Goal: Task Accomplishment & Management: Complete application form

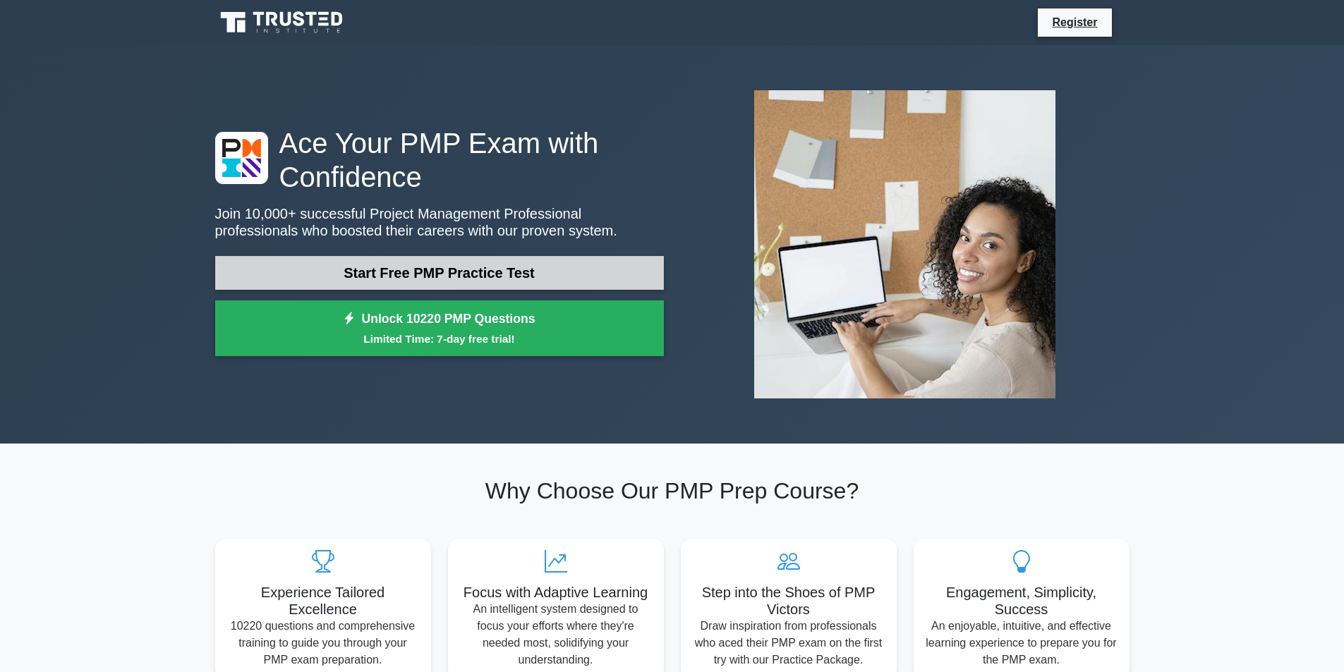
click at [504, 272] on link "Start Free PMP Practice Test" at bounding box center [439, 273] width 449 height 34
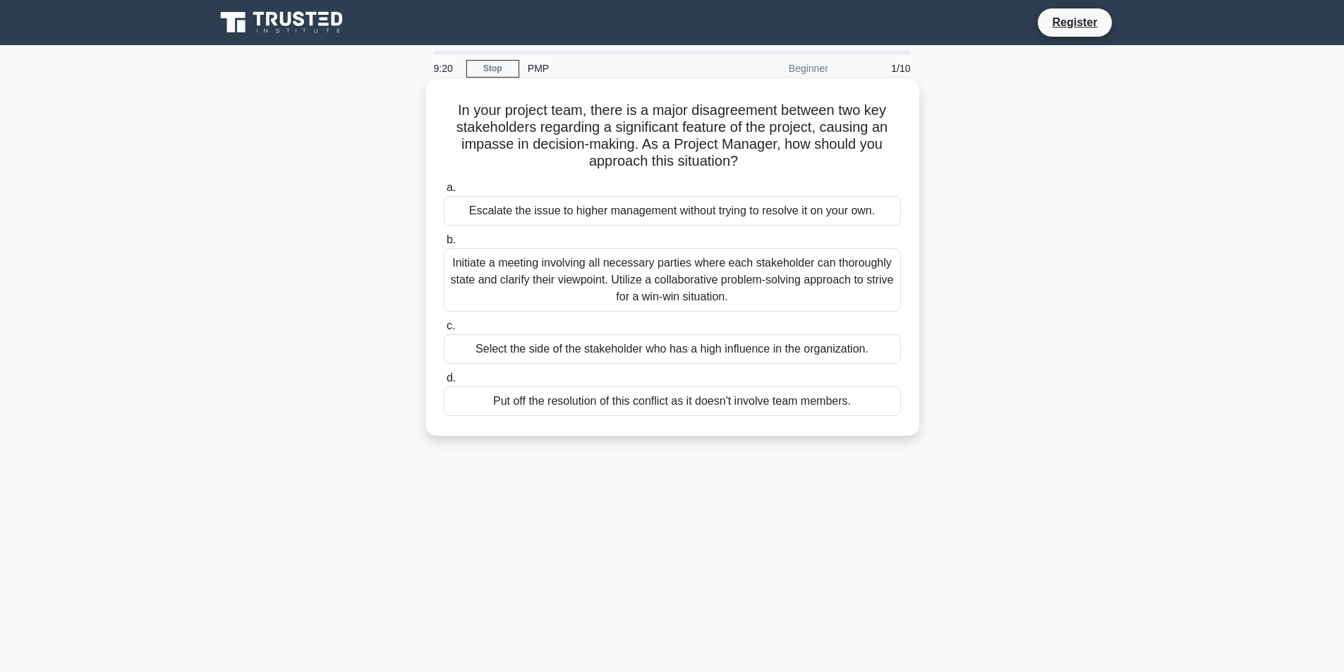
click at [605, 287] on div "Initiate a meeting involving all necessary parties where each stakeholder can t…" at bounding box center [672, 279] width 457 height 63
click at [444, 245] on input "b. Initiate a meeting involving all necessary parties where each stakeholder ca…" at bounding box center [444, 240] width 0 height 9
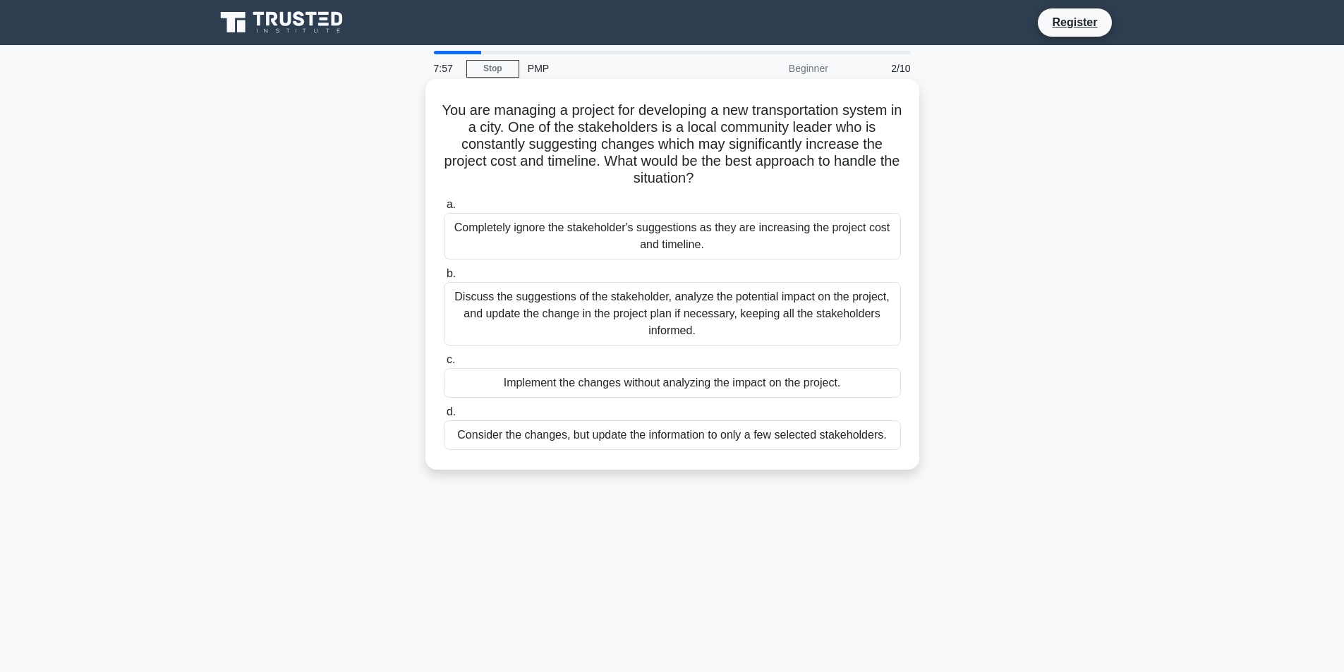
click at [543, 308] on div "Discuss the suggestions of the stakeholder, analyze the potential impact on the…" at bounding box center [672, 313] width 457 height 63
click at [444, 279] on input "b. Discuss the suggestions of the stakeholder, analyze the potential impact on …" at bounding box center [444, 274] width 0 height 9
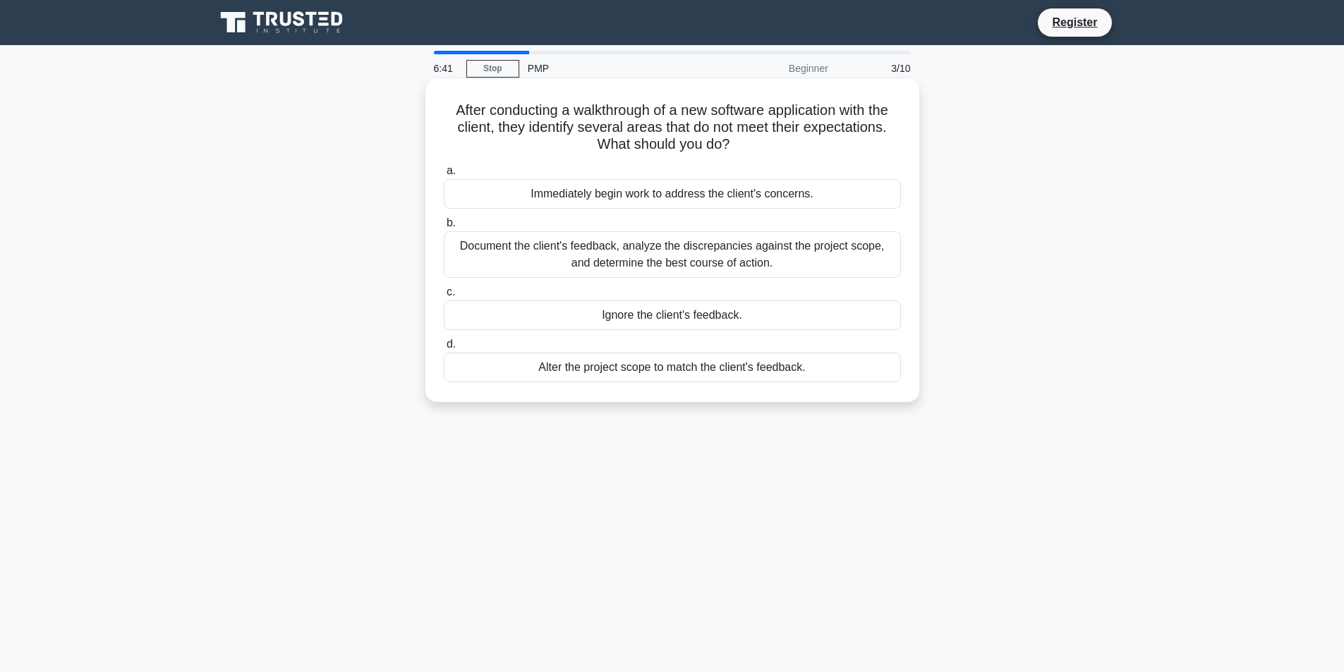
click at [706, 255] on div "Document the client's feedback, analyze the discrepancies against the project s…" at bounding box center [672, 254] width 457 height 47
click at [444, 228] on input "b. Document the client's feedback, analyze the discrepancies against the projec…" at bounding box center [444, 223] width 0 height 9
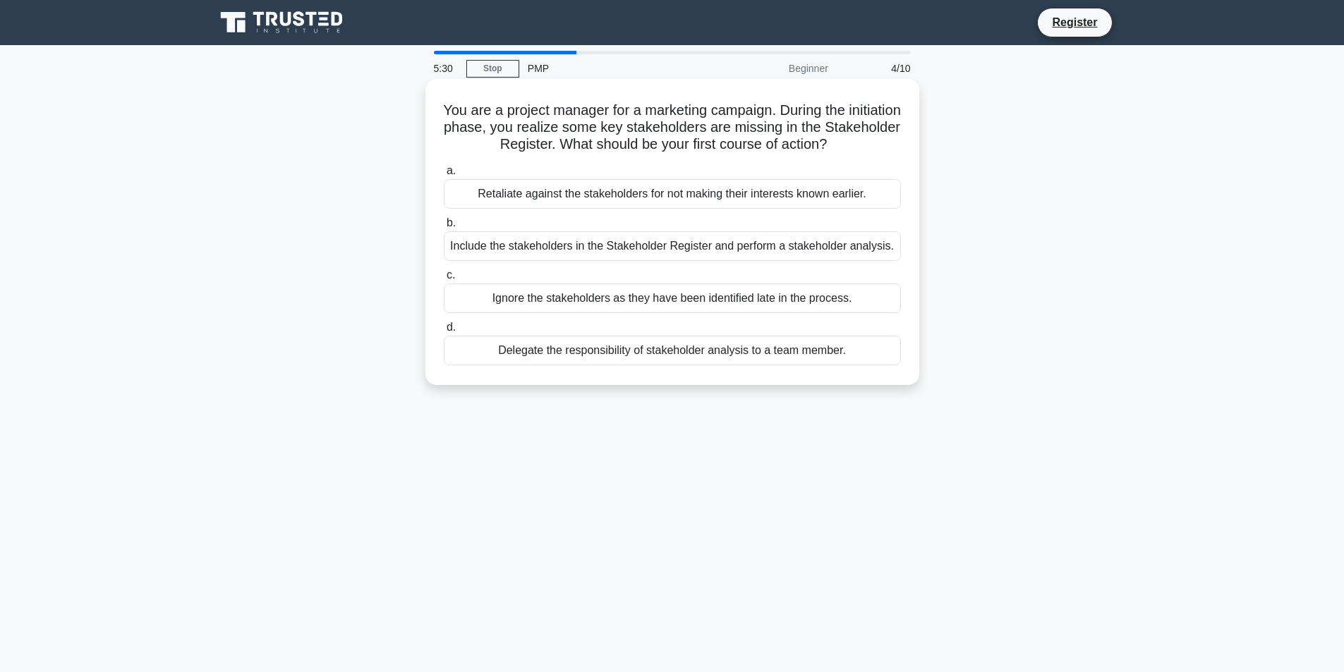
click at [604, 250] on div "Include the stakeholders in the Stakeholder Register and perform a stakeholder …" at bounding box center [672, 246] width 457 height 30
click at [444, 228] on input "b. Include the stakeholders in the Stakeholder Register and perform a stakehold…" at bounding box center [444, 223] width 0 height 9
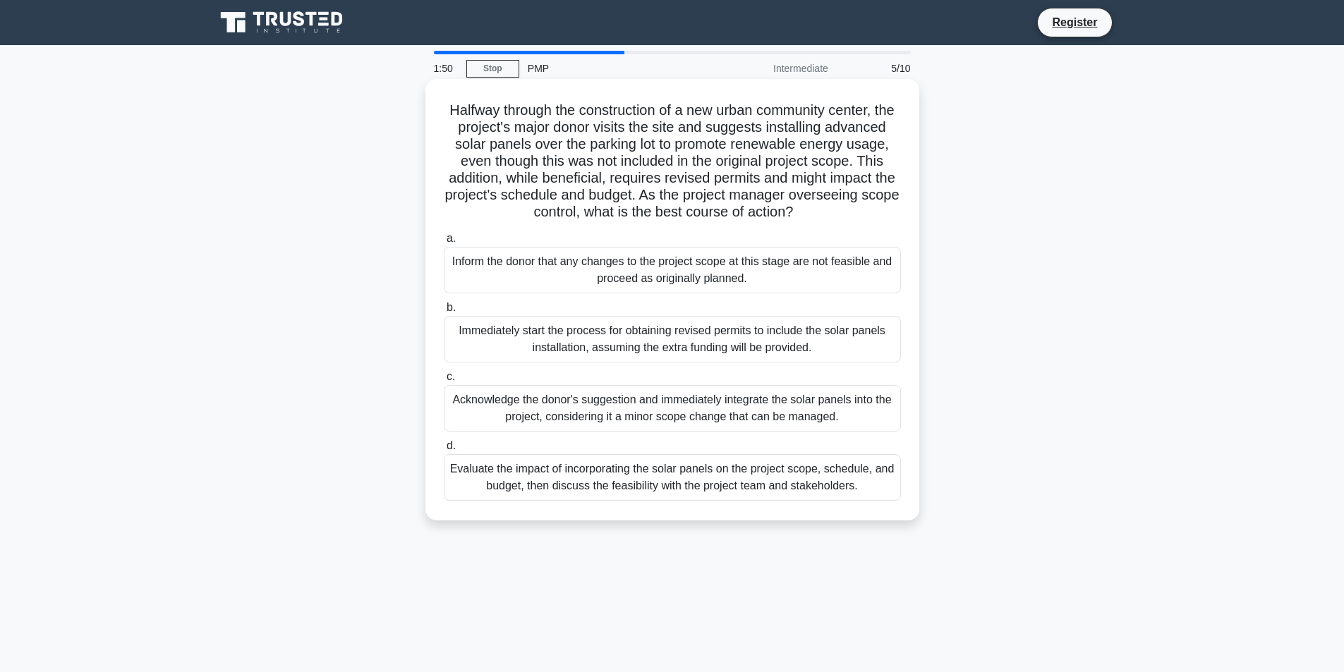
click at [540, 501] on div "Evaluate the impact of incorporating the solar panels on the project scope, sch…" at bounding box center [672, 477] width 457 height 47
click at [444, 451] on input "d. Evaluate the impact of incorporating the solar panels on the project scope, …" at bounding box center [444, 446] width 0 height 9
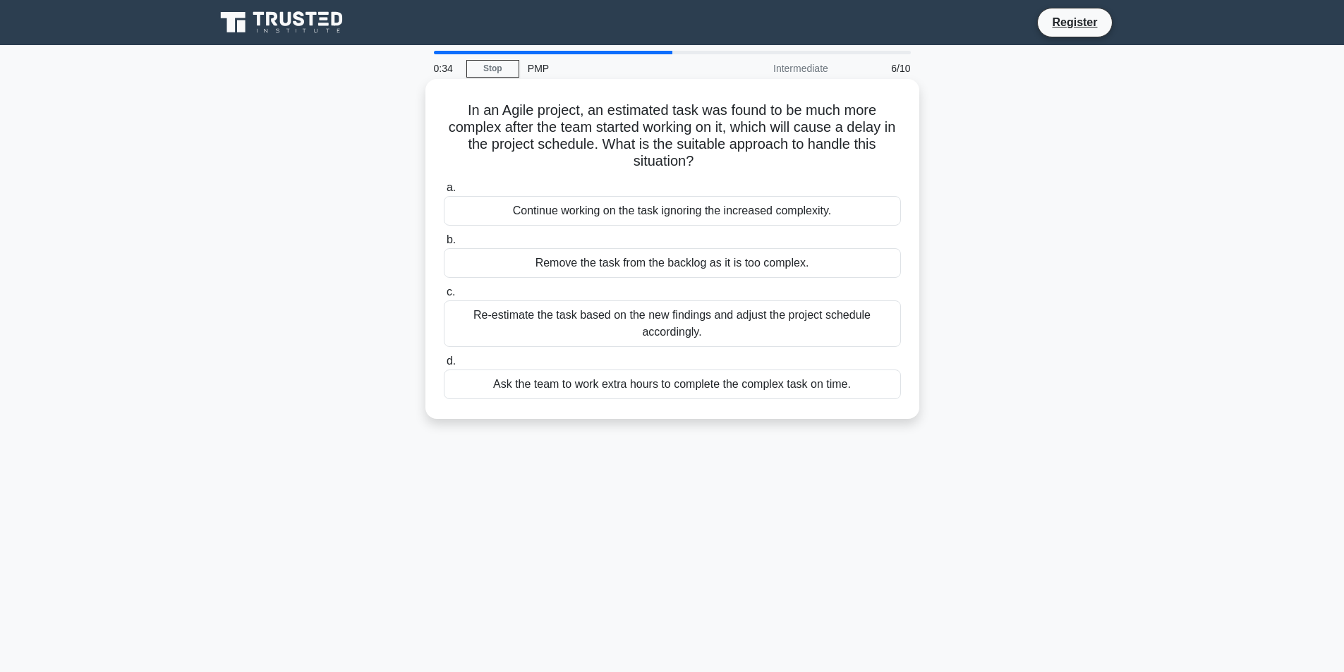
click at [736, 319] on div "Re-estimate the task based on the new findings and adjust the project schedule …" at bounding box center [672, 324] width 457 height 47
click at [444, 297] on input "c. Re-estimate the task based on the new findings and adjust the project schedu…" at bounding box center [444, 292] width 0 height 9
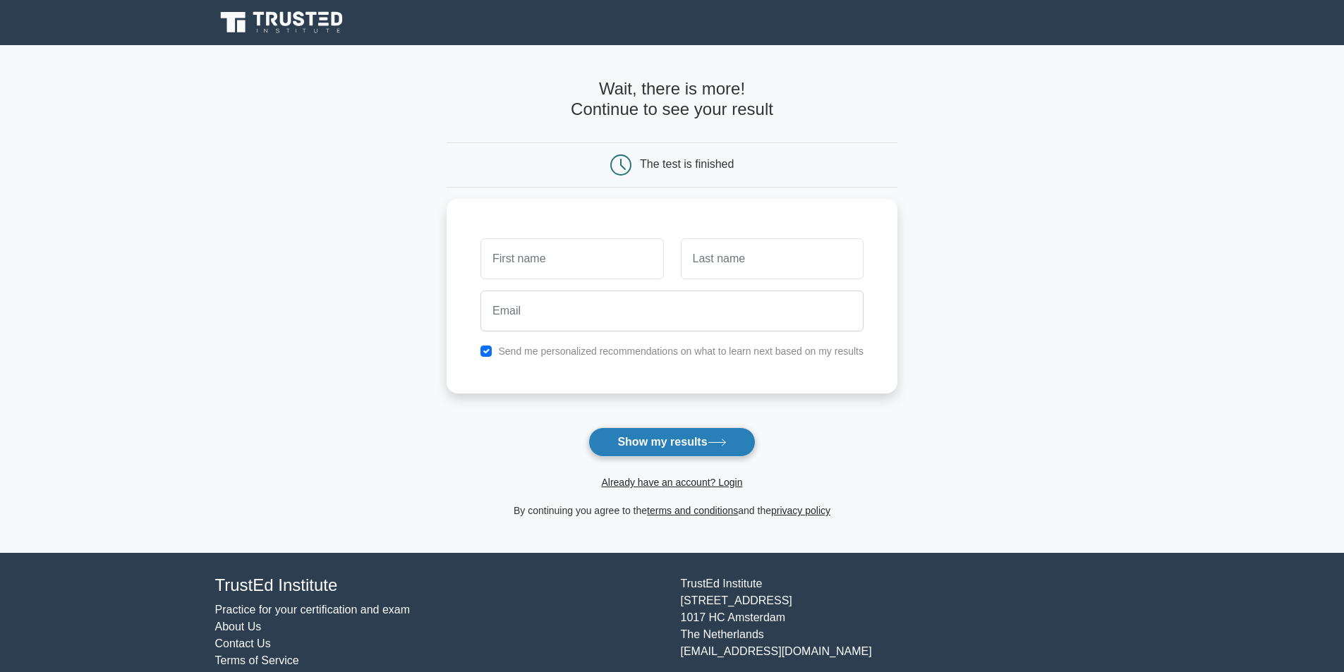
click at [667, 447] on button "Show my results" at bounding box center [671, 443] width 167 height 30
click at [653, 480] on link "Already have an account? Login" at bounding box center [671, 482] width 141 height 11
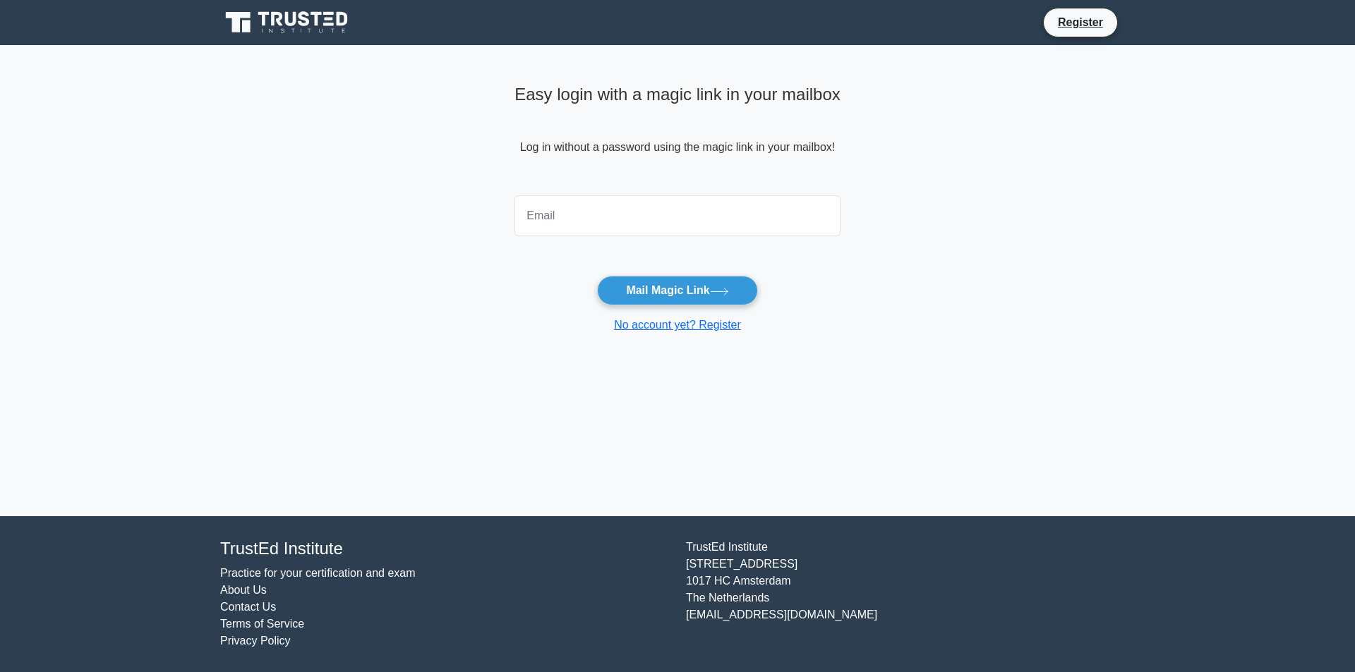
click at [600, 214] on input "email" at bounding box center [677, 215] width 326 height 41
type input "basel.alajarmah@outlook.com"
click at [668, 288] on button "Mail Magic Link" at bounding box center [677, 291] width 160 height 30
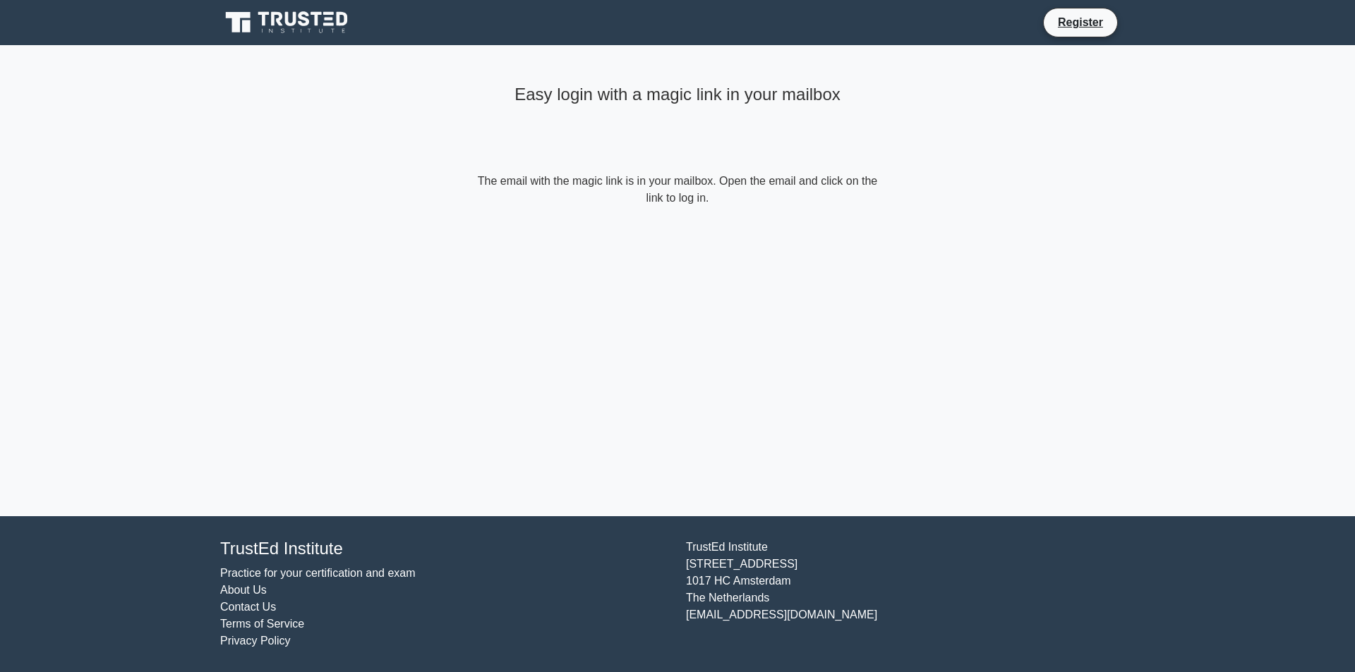
click at [650, 200] on form "The email with the magic link is in your mailbox. Open the email and click on t…" at bounding box center [677, 190] width 406 height 34
click at [663, 198] on form "The email with the magic link is in your mailbox. Open the email and click on t…" at bounding box center [677, 190] width 406 height 34
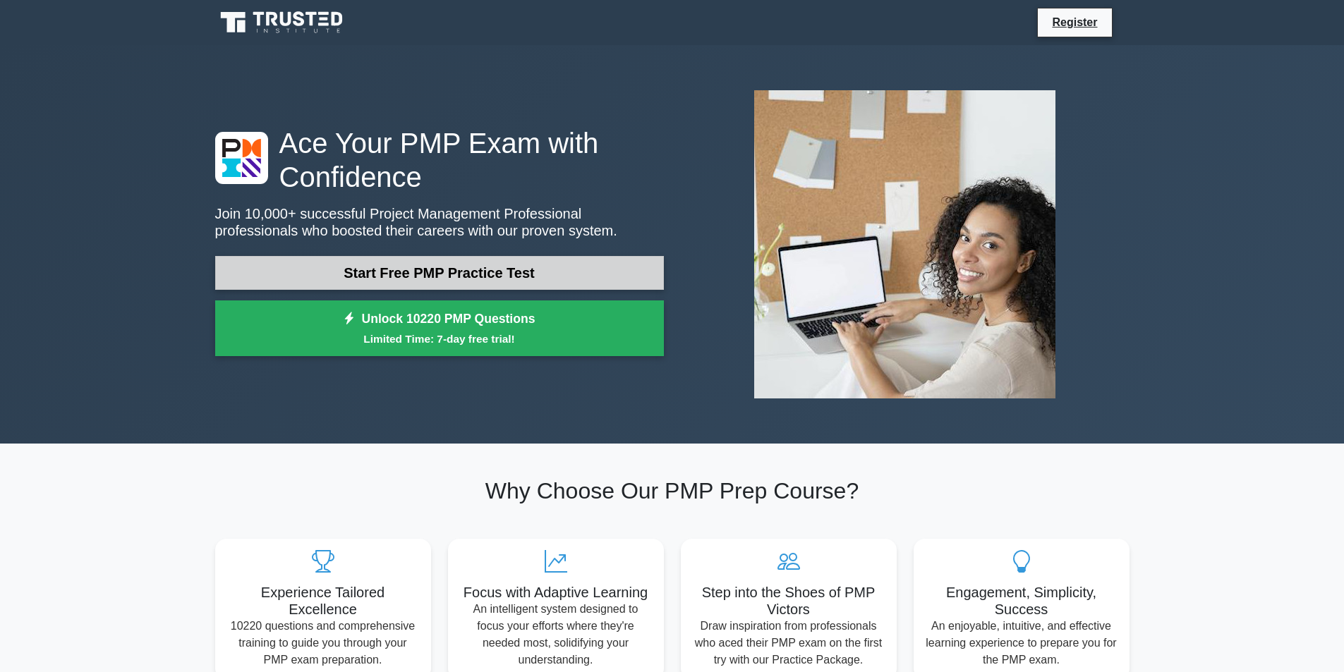
click at [494, 281] on link "Start Free PMP Practice Test" at bounding box center [439, 273] width 449 height 34
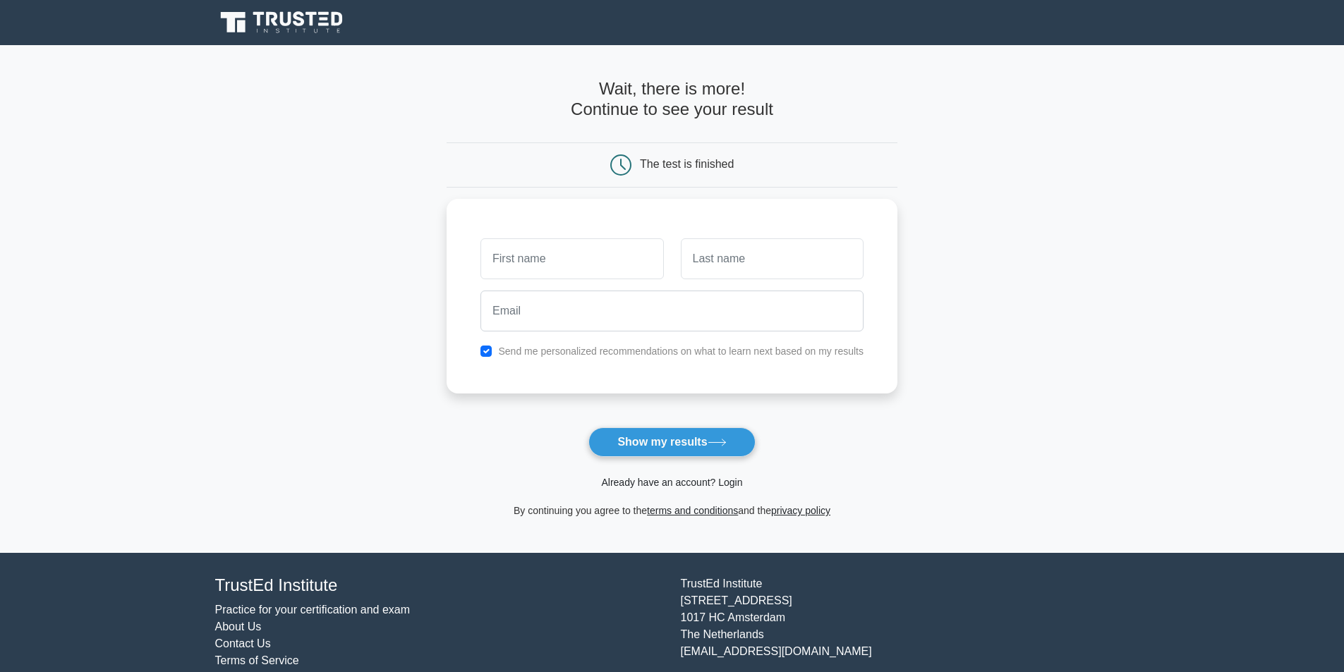
click at [684, 480] on link "Already have an account? Login" at bounding box center [671, 482] width 141 height 11
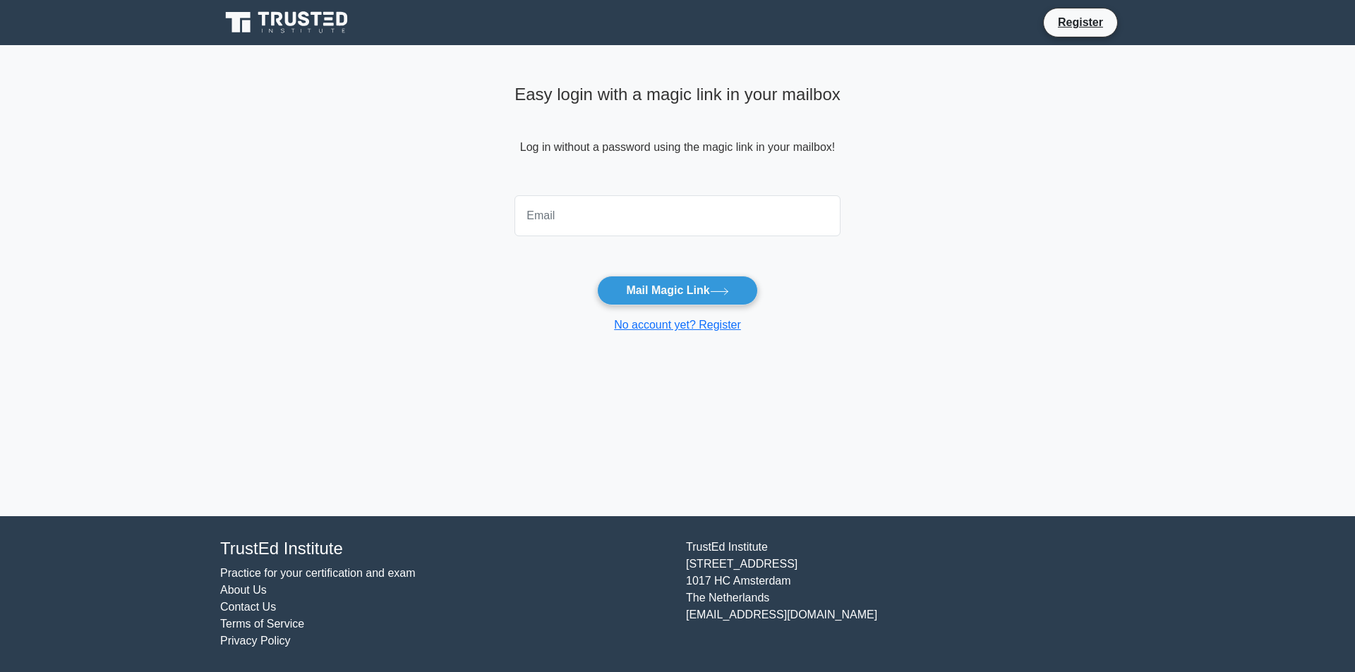
click at [684, 230] on input "email" at bounding box center [677, 215] width 326 height 41
type input "basel.alajarmah@outlook.com"
click at [684, 286] on button "Mail Magic Link" at bounding box center [677, 291] width 160 height 30
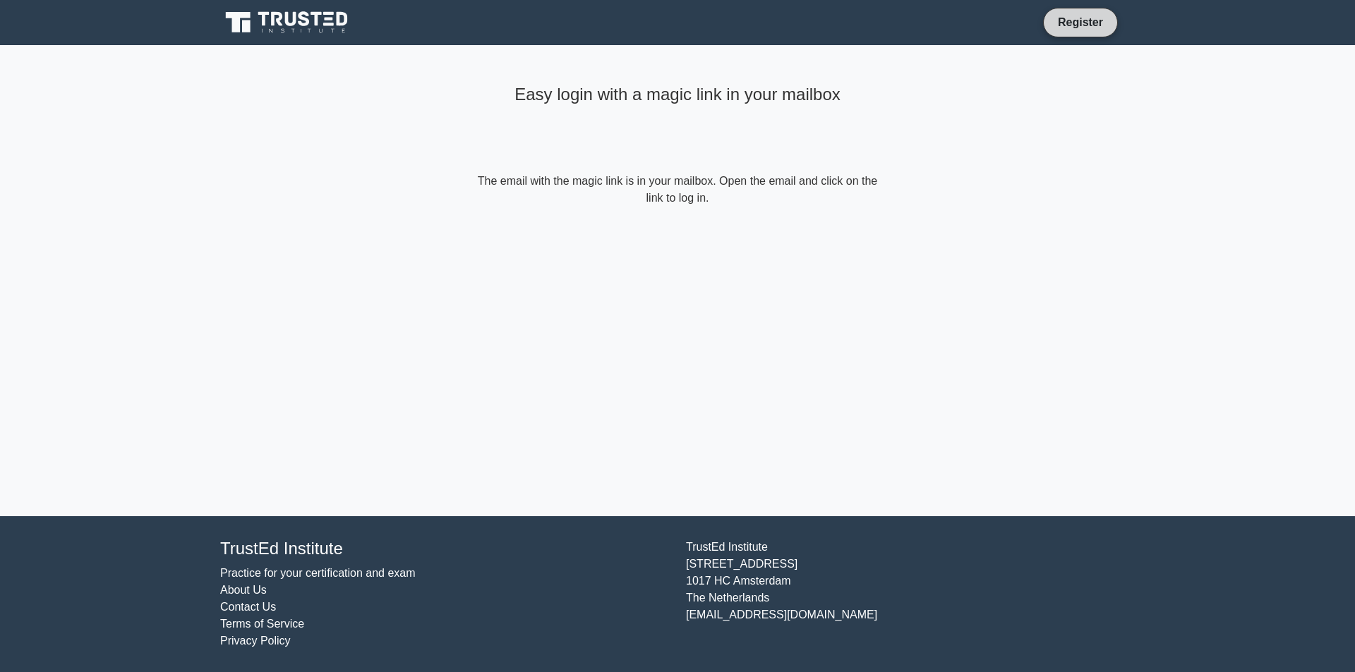
click at [1086, 16] on link "Register" at bounding box center [1080, 22] width 62 height 18
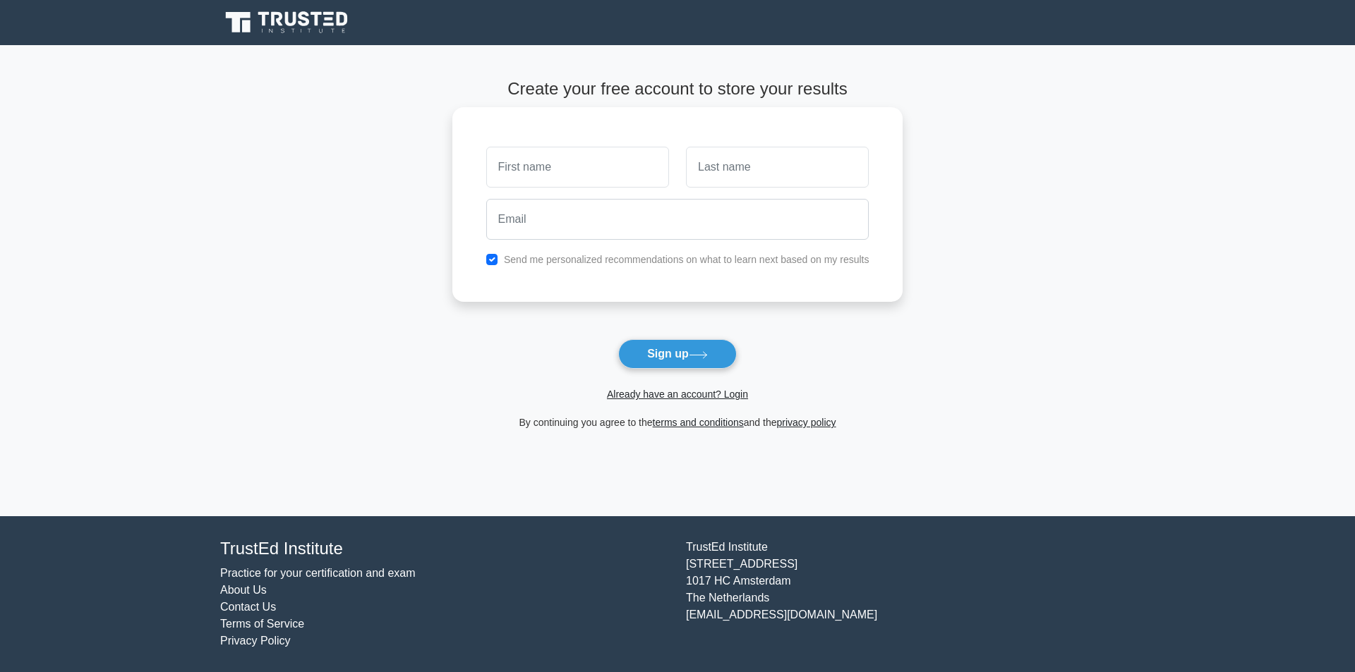
click at [519, 178] on input "text" at bounding box center [577, 167] width 183 height 41
type input "[GEOGRAPHIC_DATA]"
click at [754, 157] on input "text" at bounding box center [777, 167] width 183 height 41
type input "almasafah"
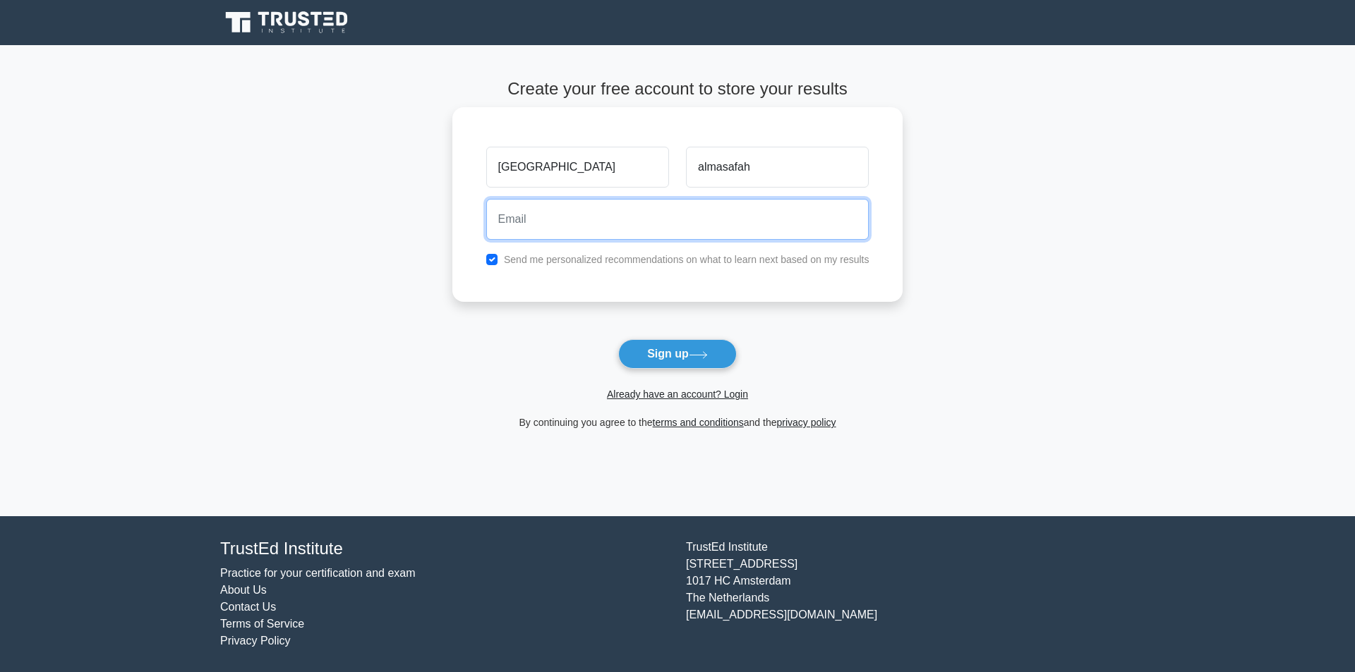
click at [557, 233] on input "email" at bounding box center [677, 219] width 383 height 41
type input "[EMAIL_ADDRESS][DOMAIN_NAME]"
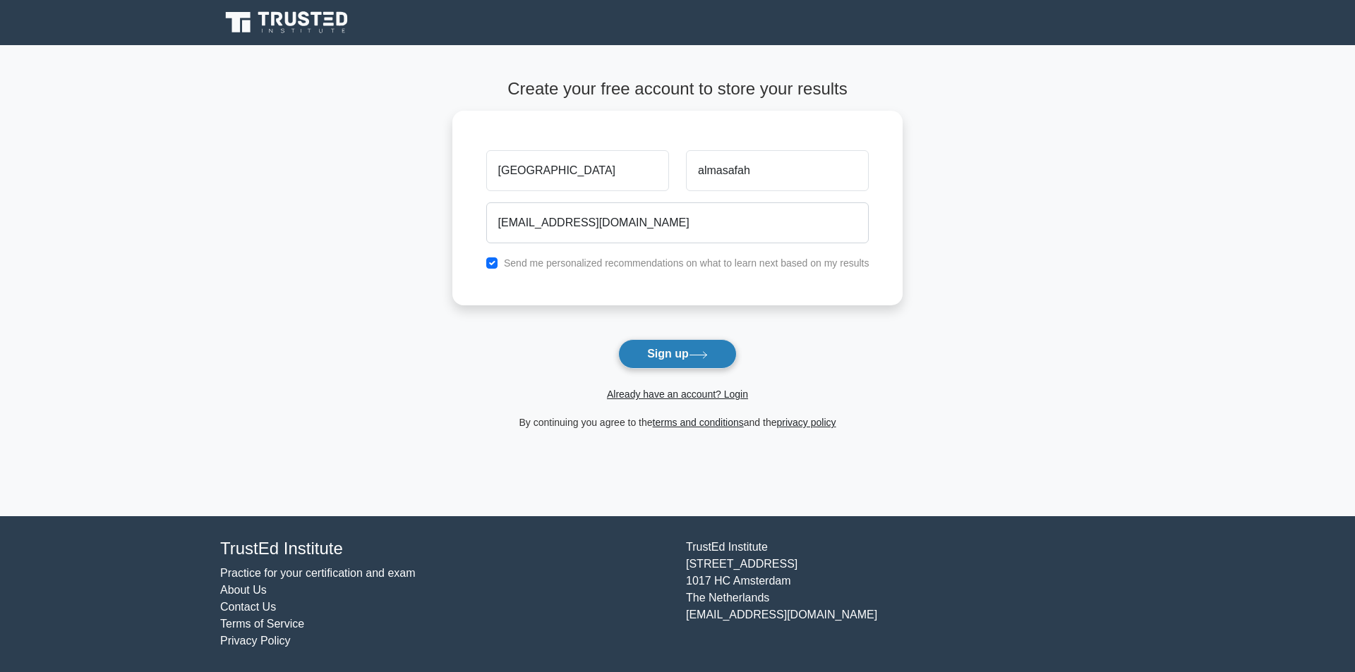
click at [656, 351] on button "Sign up" at bounding box center [677, 354] width 119 height 30
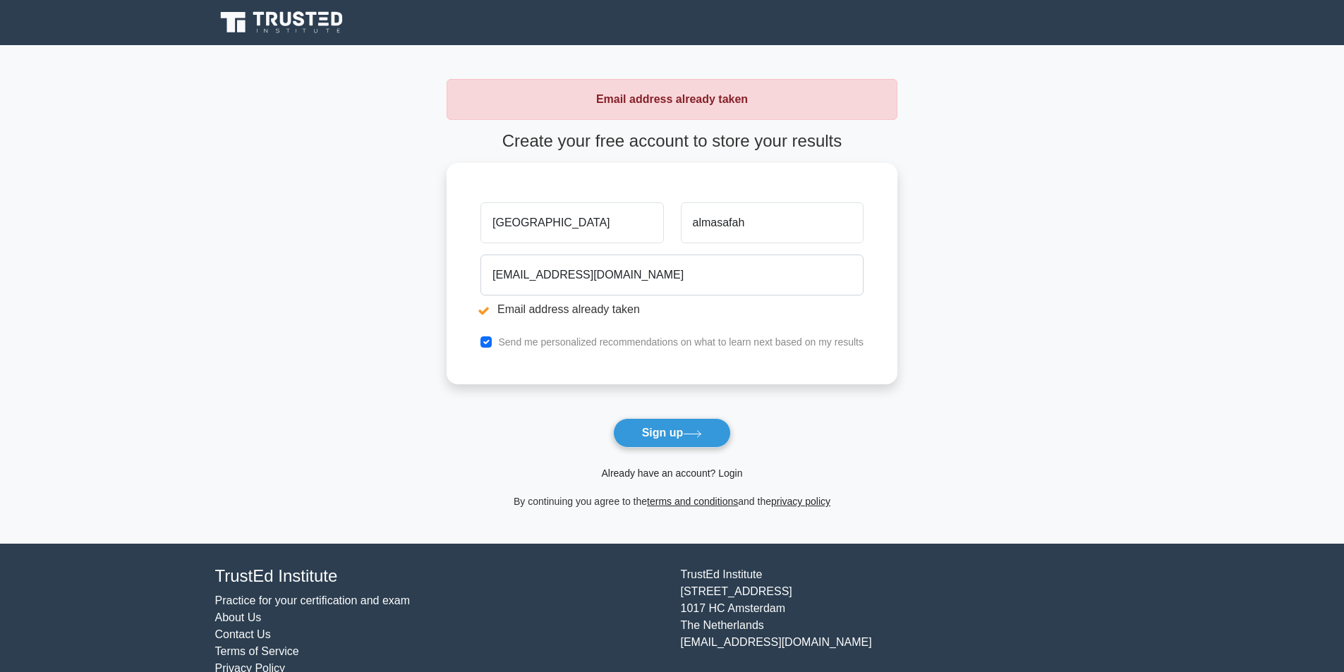
click at [695, 468] on link "Already have an account? Login" at bounding box center [671, 473] width 141 height 11
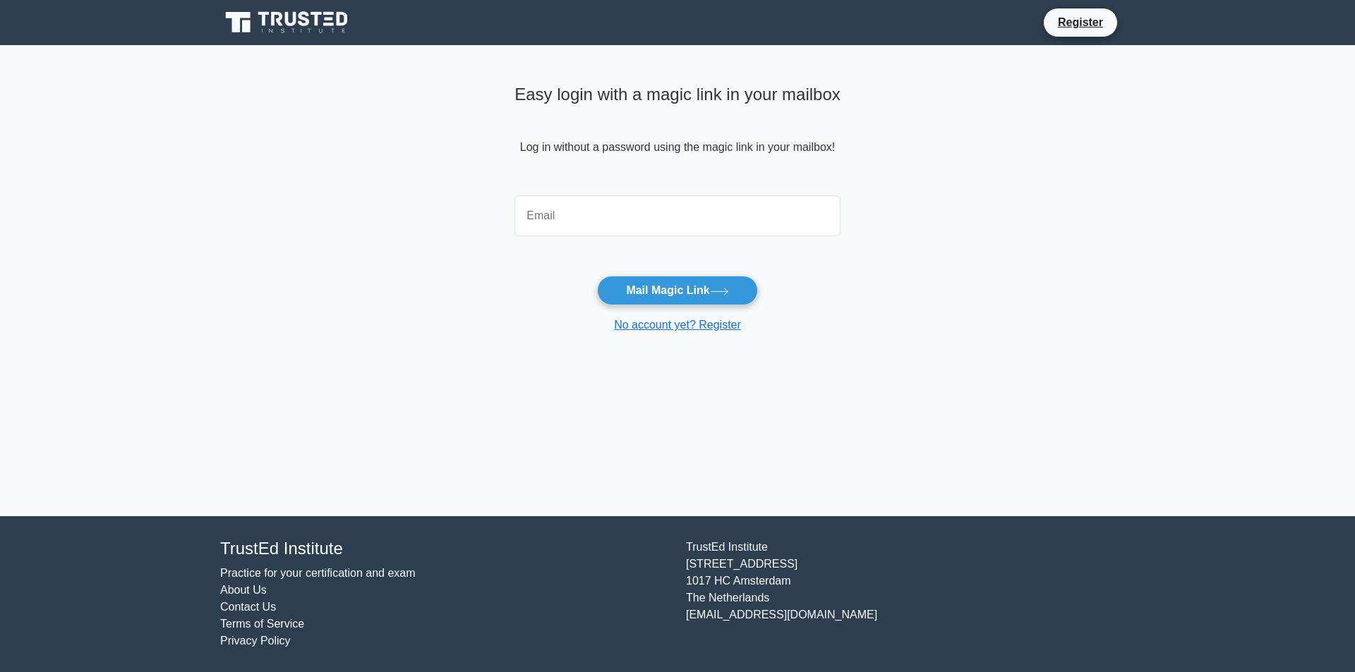
click at [642, 218] on input "email" at bounding box center [677, 215] width 326 height 41
type input "basel.alajarmah@outlook.com"
click at [665, 289] on button "Mail Magic Link" at bounding box center [677, 291] width 160 height 30
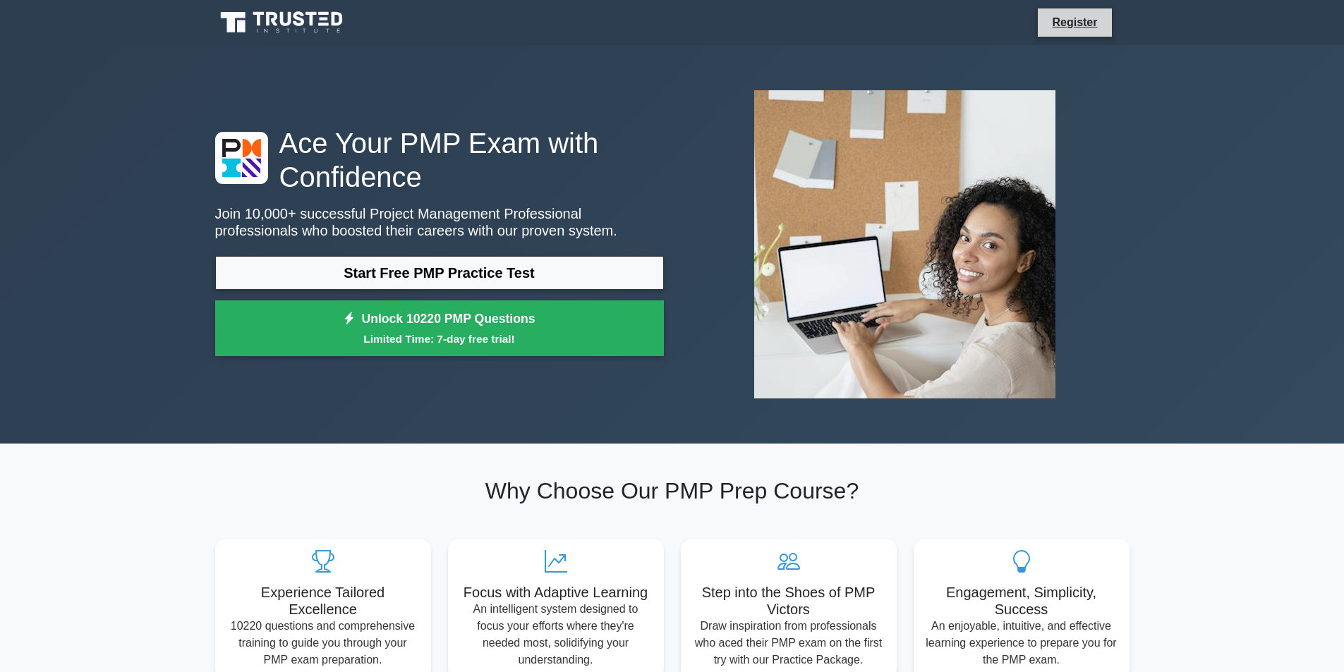
click at [1041, 25] on li "Register" at bounding box center [1074, 23] width 75 height 30
click at [1075, 18] on link "Register" at bounding box center [1074, 22] width 62 height 18
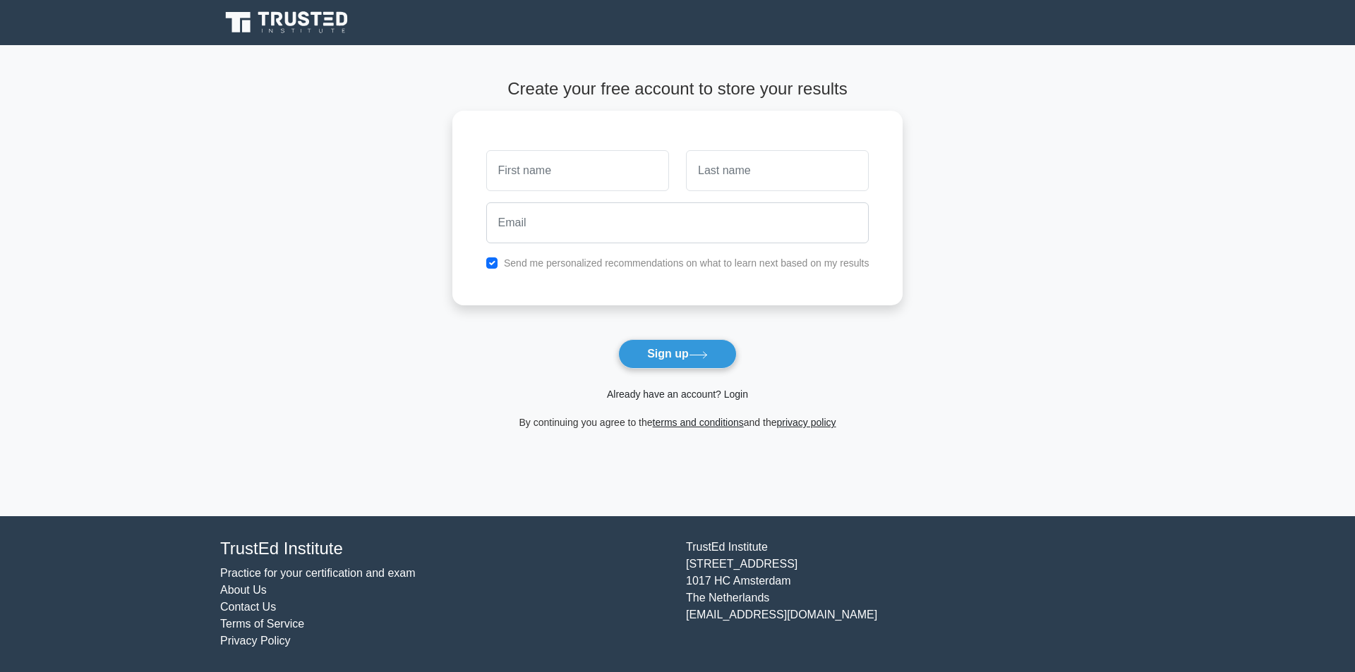
click at [690, 399] on link "Already have an account? Login" at bounding box center [677, 394] width 141 height 11
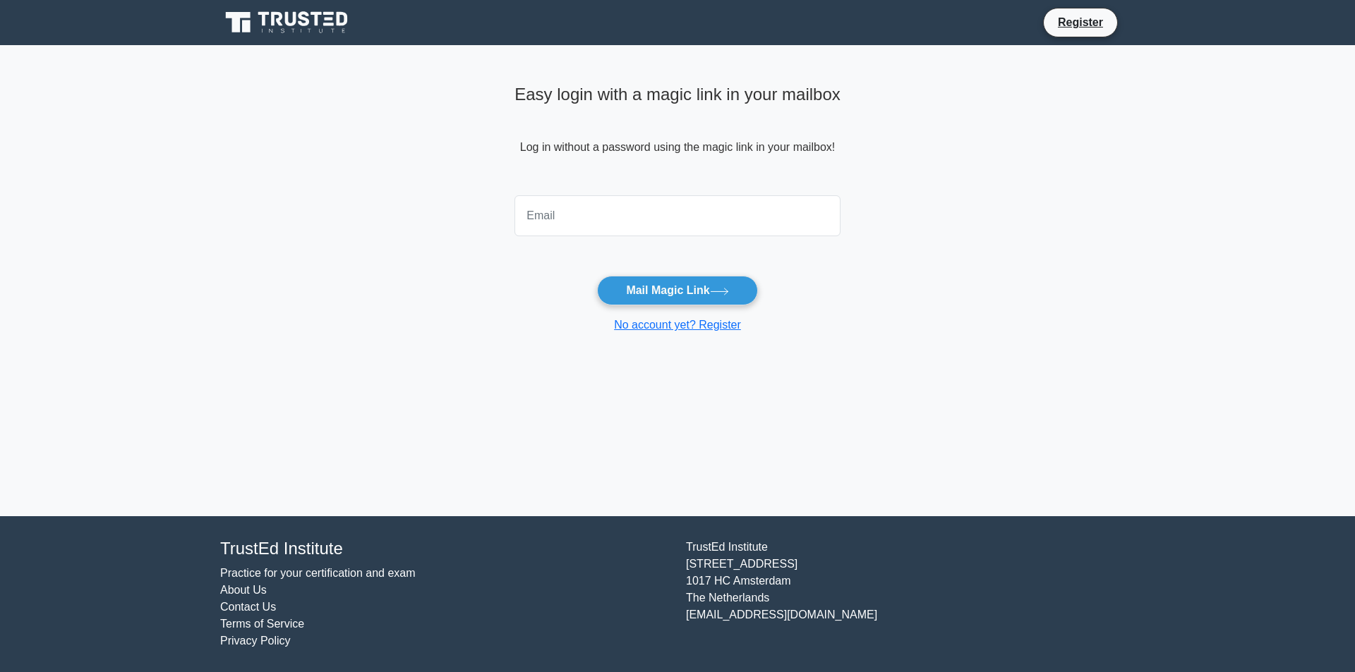
click at [661, 212] on input "email" at bounding box center [677, 215] width 326 height 41
type input "basel.alajarmah@outlook.com"
click at [661, 288] on button "Mail Magic Link" at bounding box center [677, 291] width 160 height 30
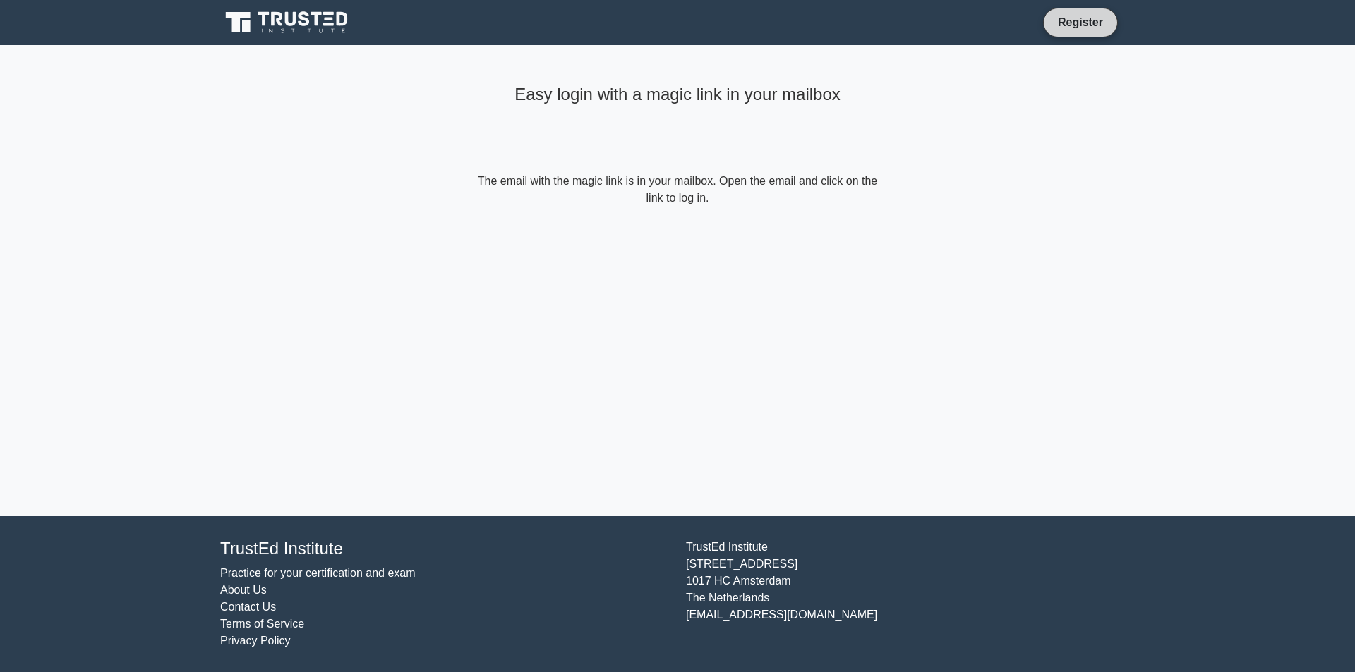
click at [1100, 21] on link "Register" at bounding box center [1080, 22] width 62 height 18
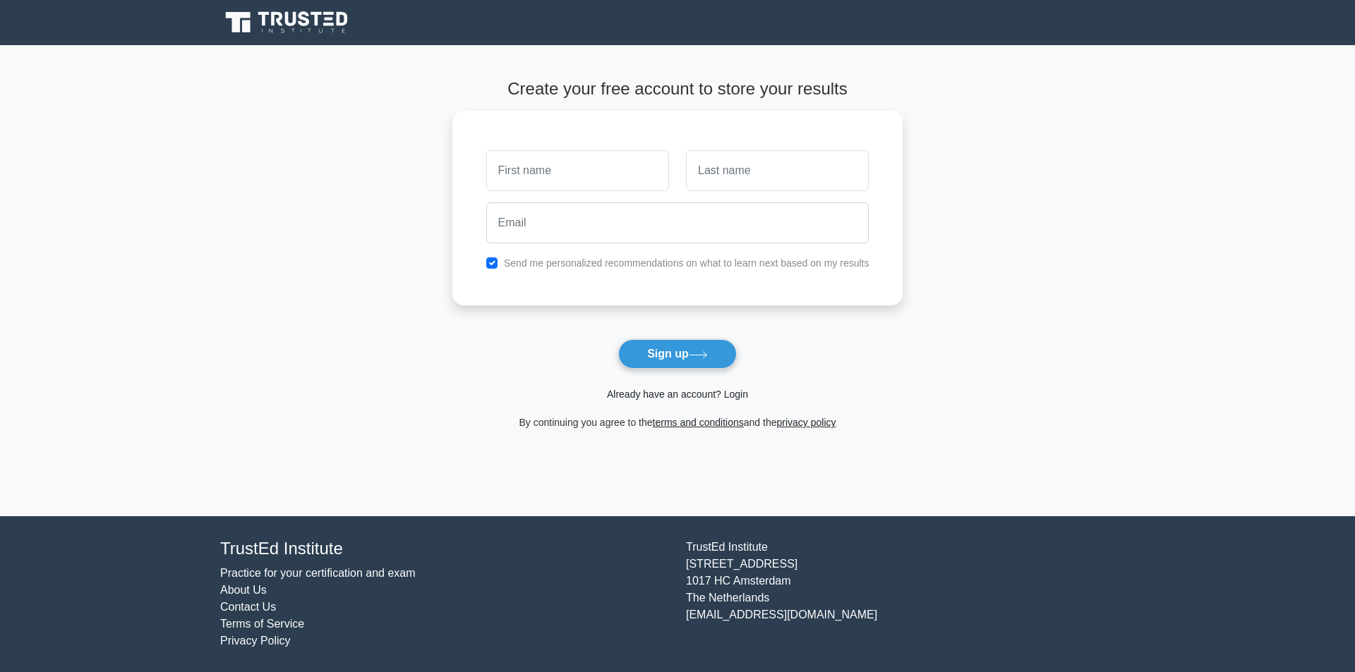
click at [663, 394] on link "Already have an account? Login" at bounding box center [677, 394] width 141 height 11
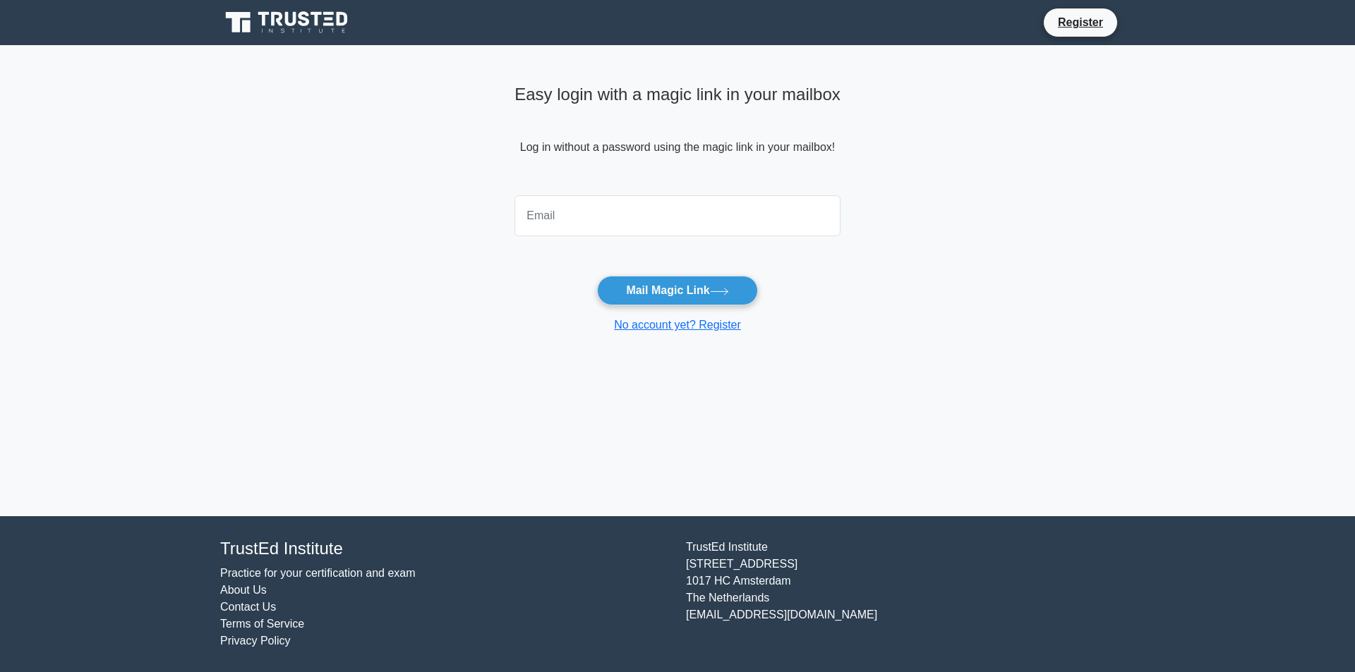
click at [718, 219] on input "email" at bounding box center [677, 215] width 326 height 41
type input "basel.alajarmah@outlook.com"
click at [689, 284] on button "Mail Magic Link" at bounding box center [677, 291] width 160 height 30
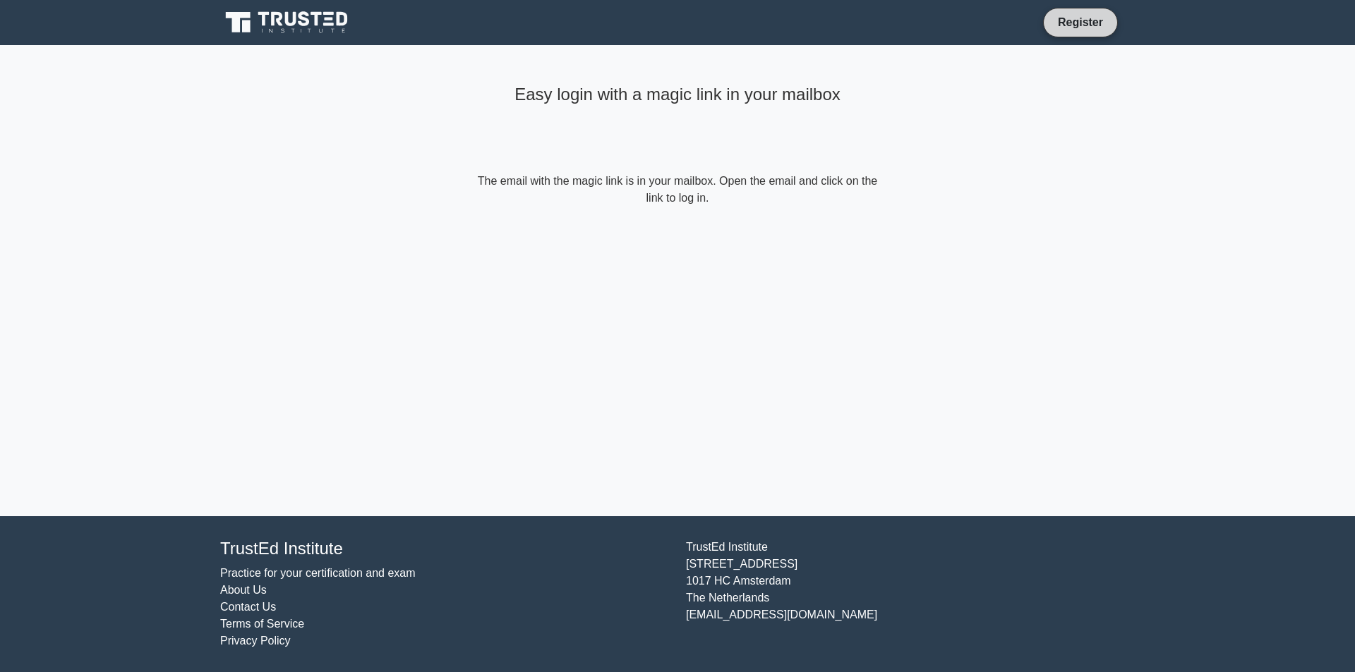
click at [1087, 22] on link "Register" at bounding box center [1080, 22] width 62 height 18
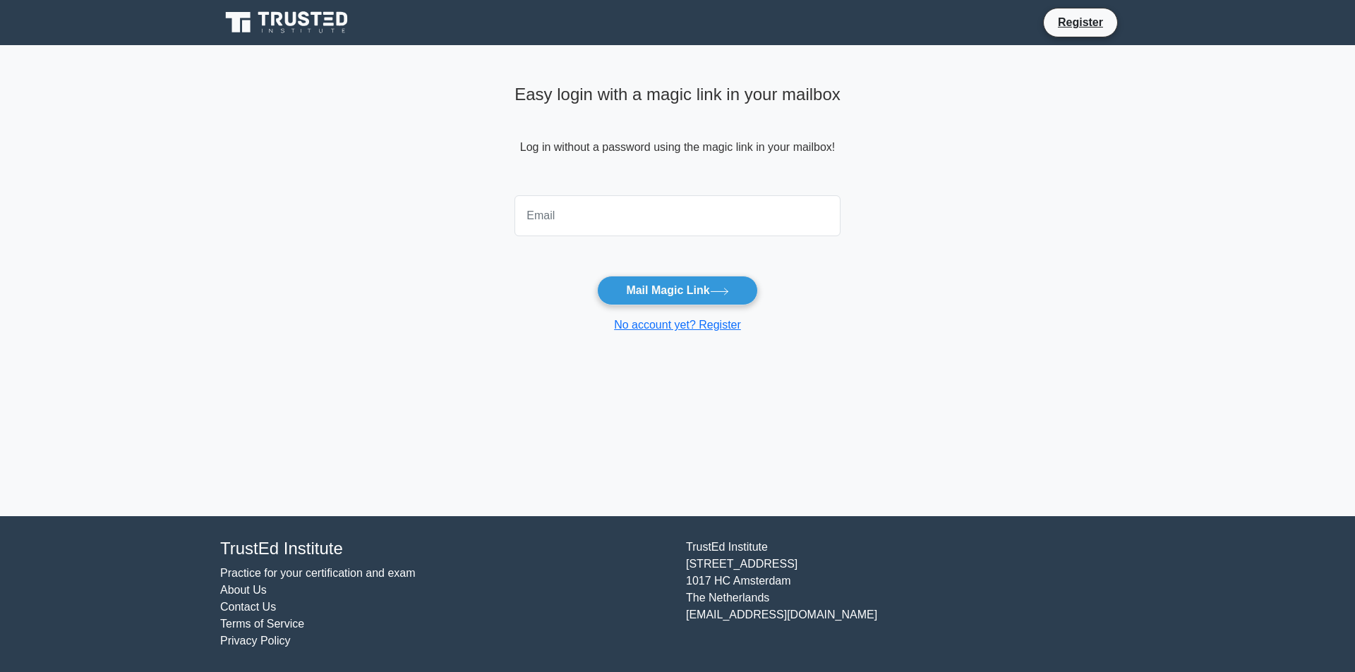
click at [910, 197] on main "Easy login with a magic link in your mailbox Log in without a password using th…" at bounding box center [677, 280] width 1355 height 471
click at [703, 327] on link "No account yet? Register" at bounding box center [677, 325] width 127 height 12
